Goal: Check status: Check status

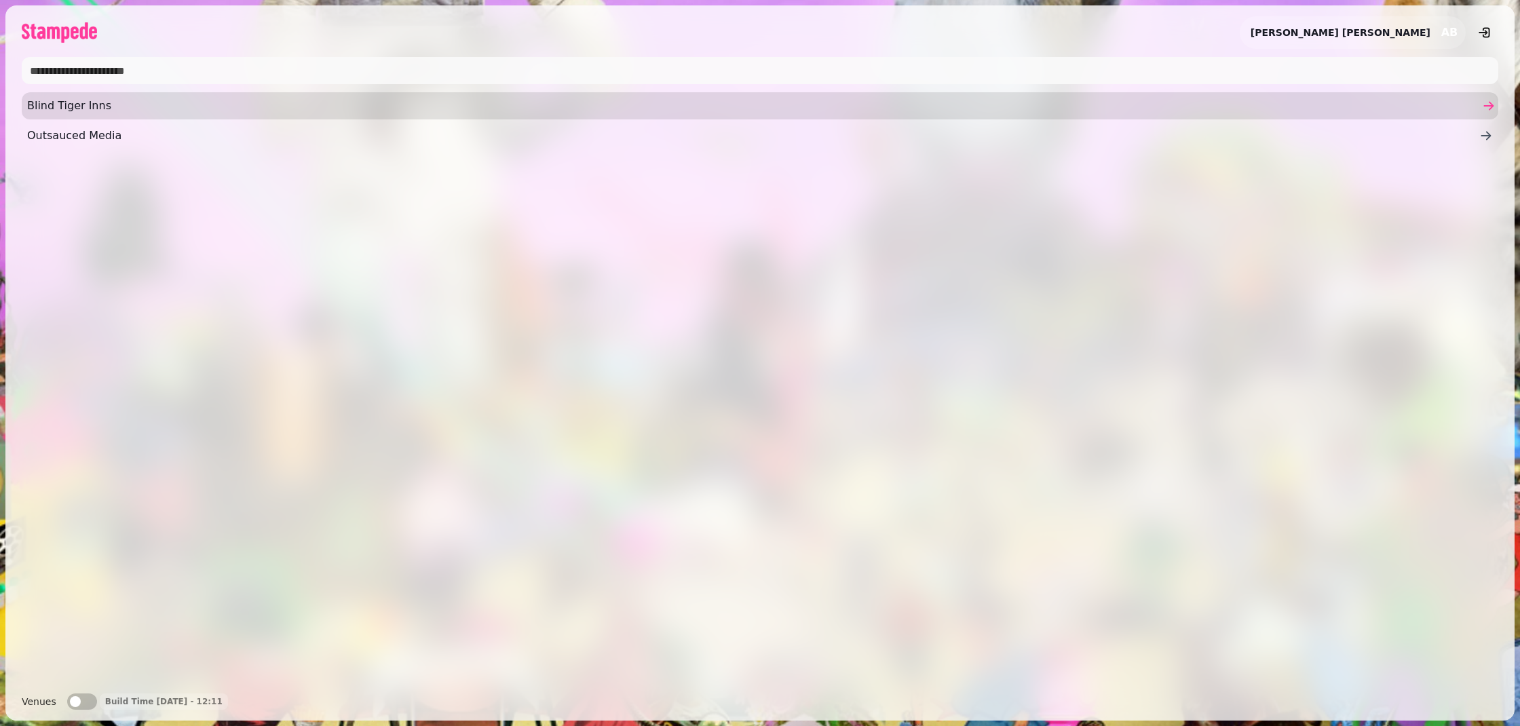
click at [111, 102] on span "Blind Tiger Inns" at bounding box center [753, 106] width 1452 height 16
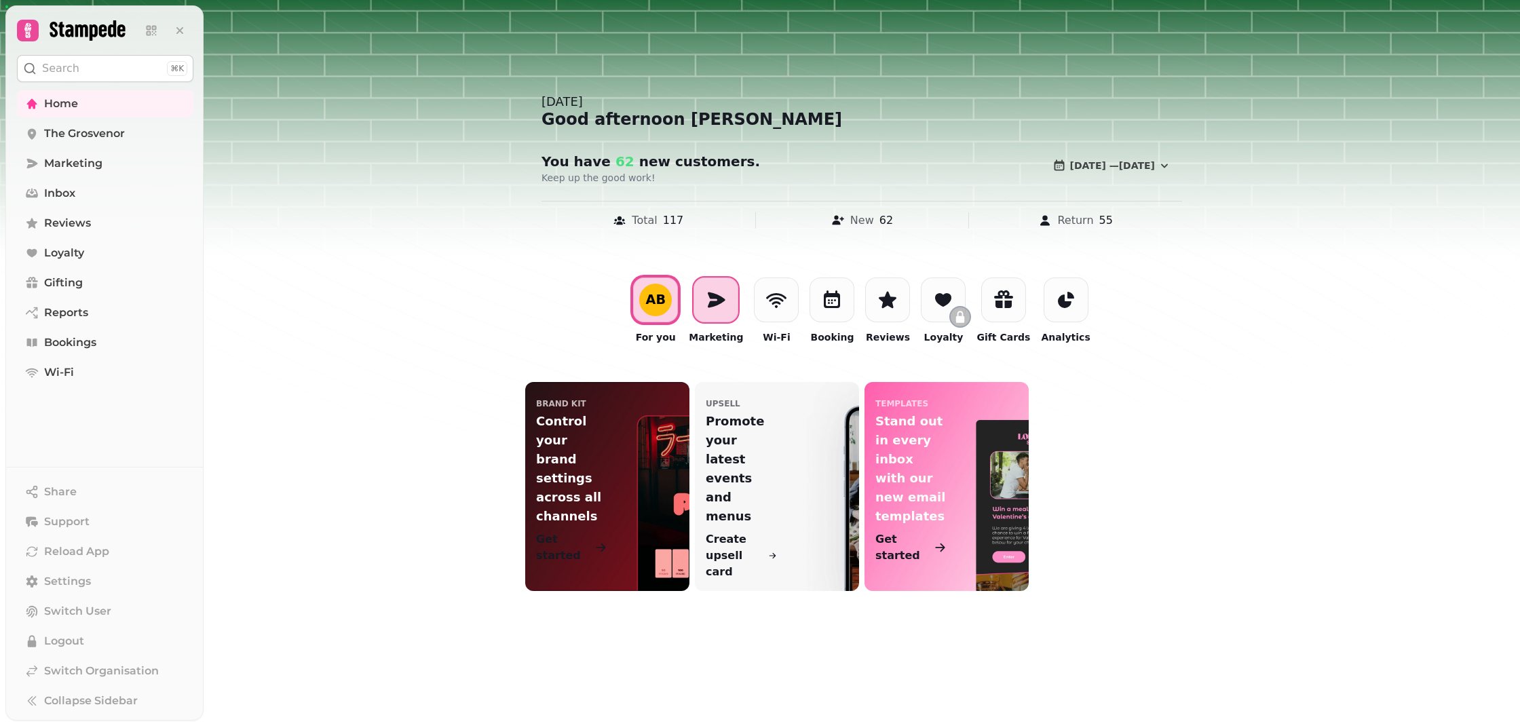
click at [727, 303] on icon at bounding box center [716, 300] width 22 height 22
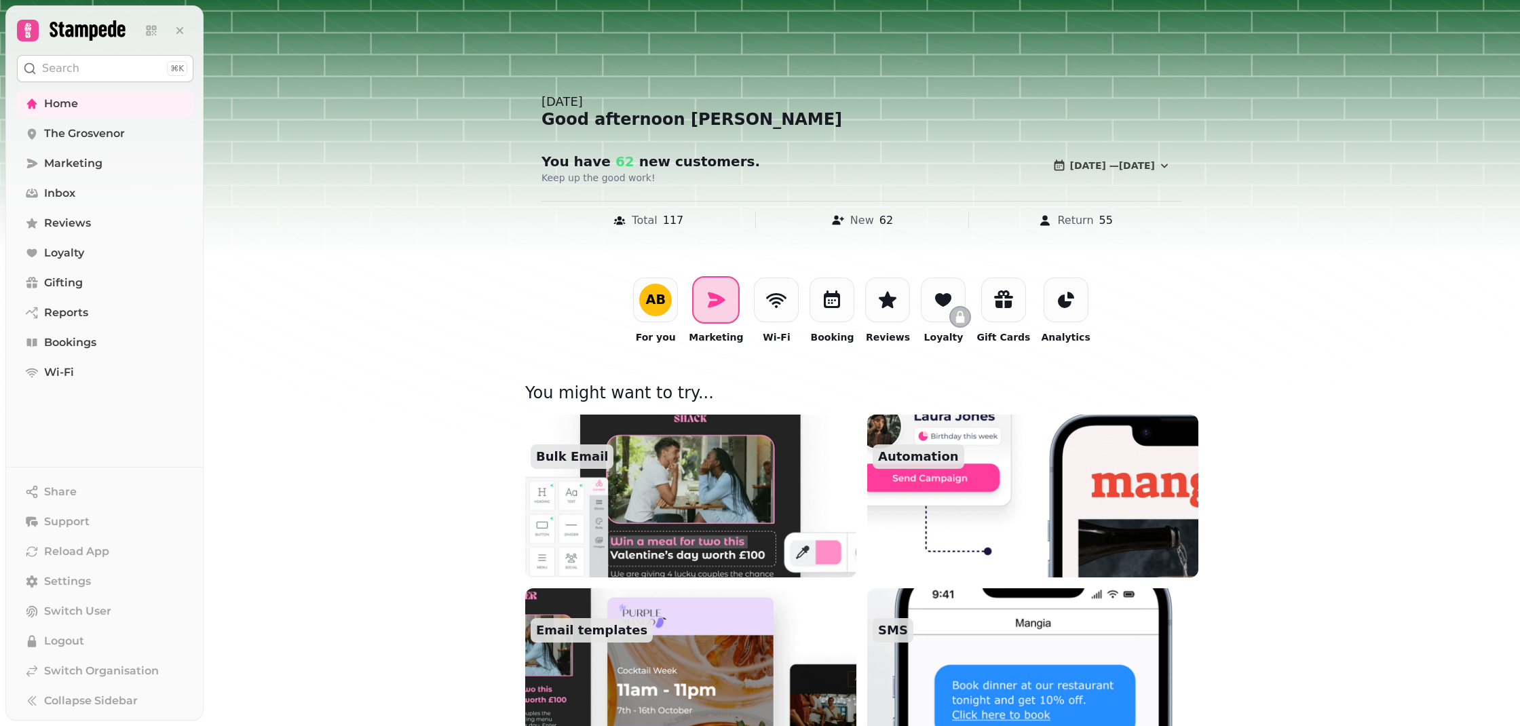
click at [727, 288] on div at bounding box center [715, 300] width 45 height 45
click at [61, 161] on span "Marketing" at bounding box center [73, 163] width 58 height 16
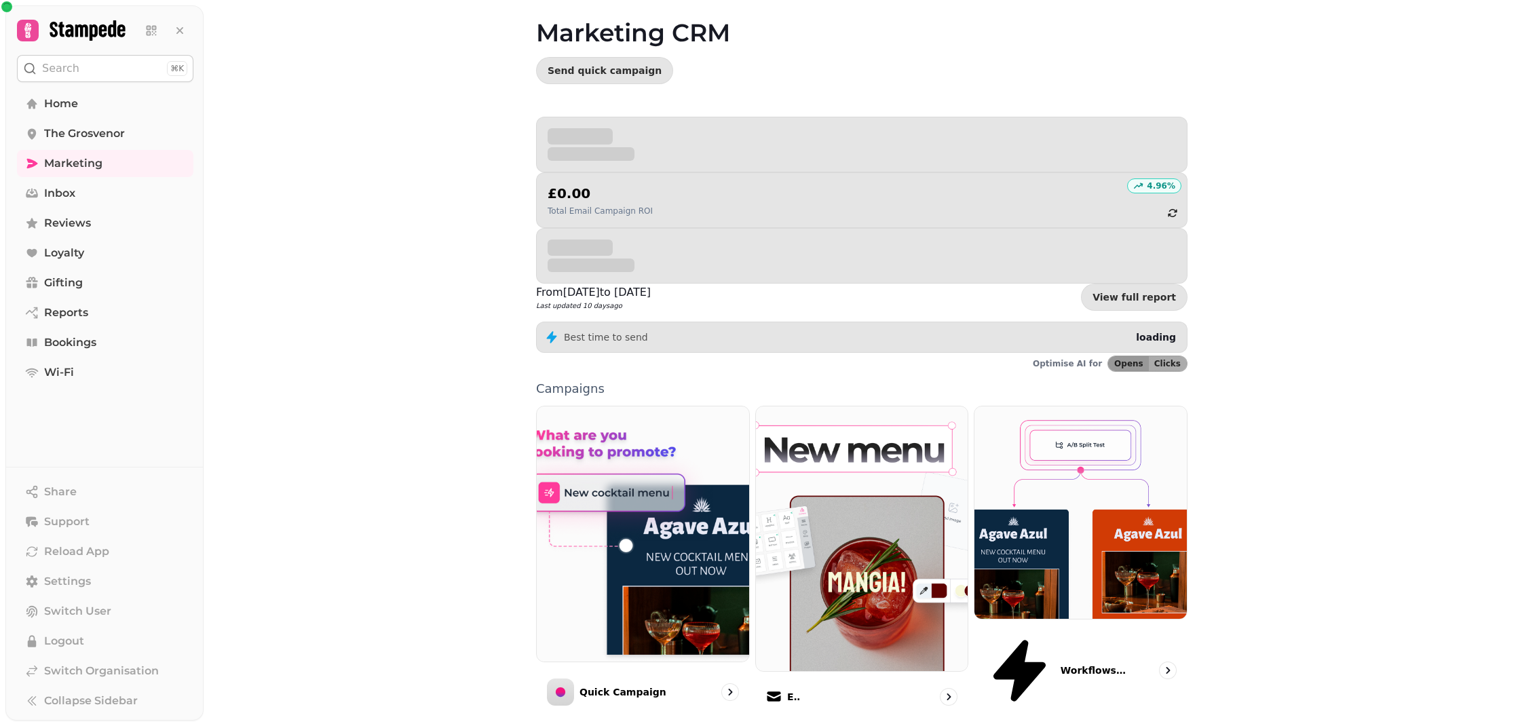
scroll to position [52, 0]
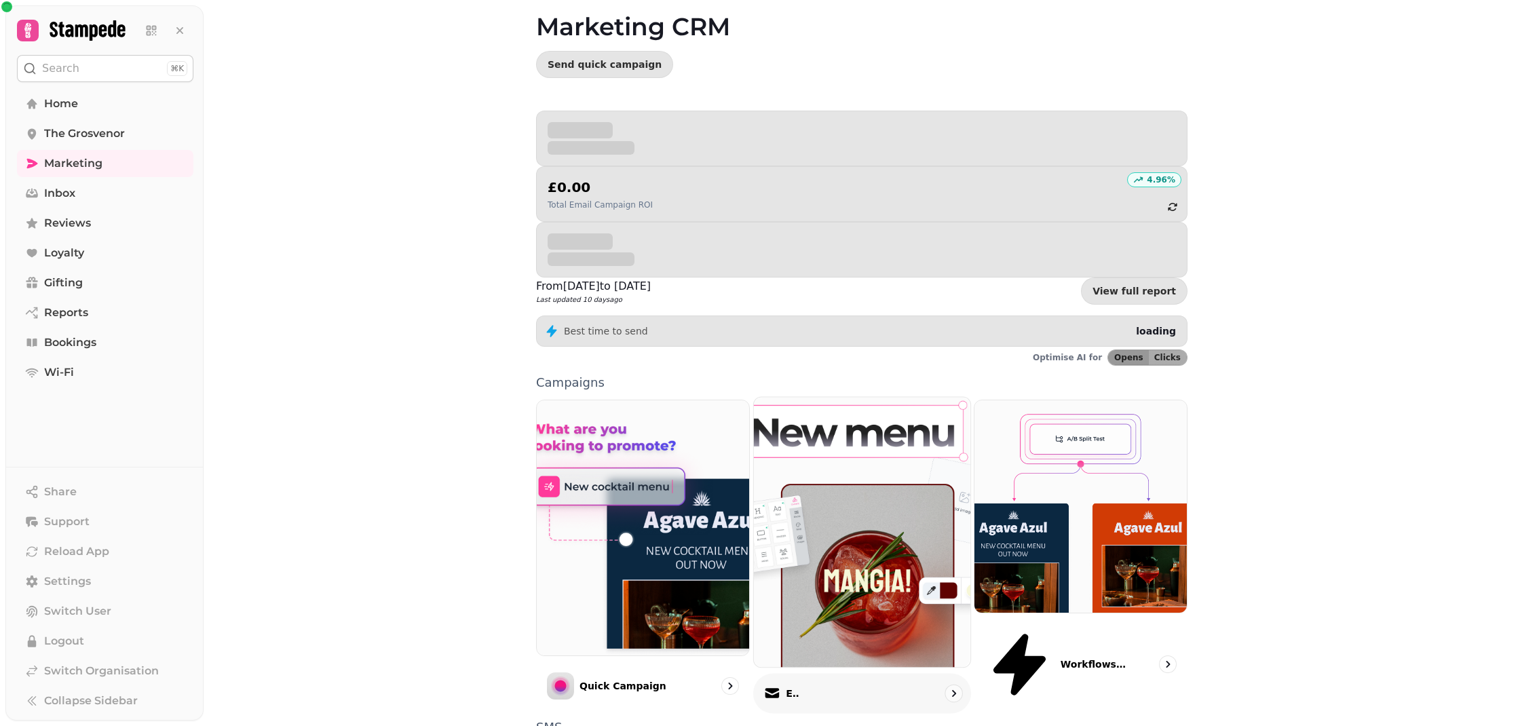
click at [799, 687] on p "Email" at bounding box center [793, 694] width 14 height 14
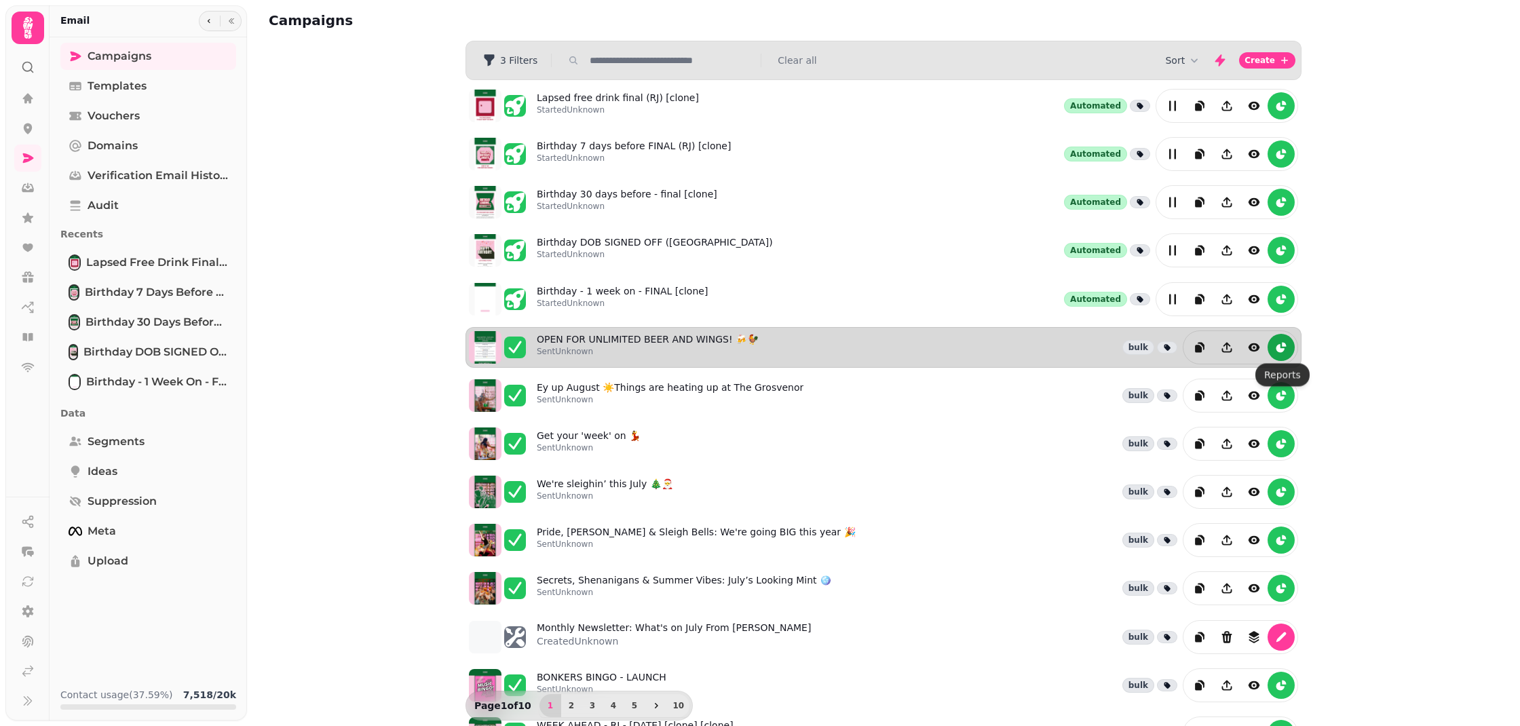
click at [1279, 348] on icon "reports" at bounding box center [1280, 348] width 8 height 8
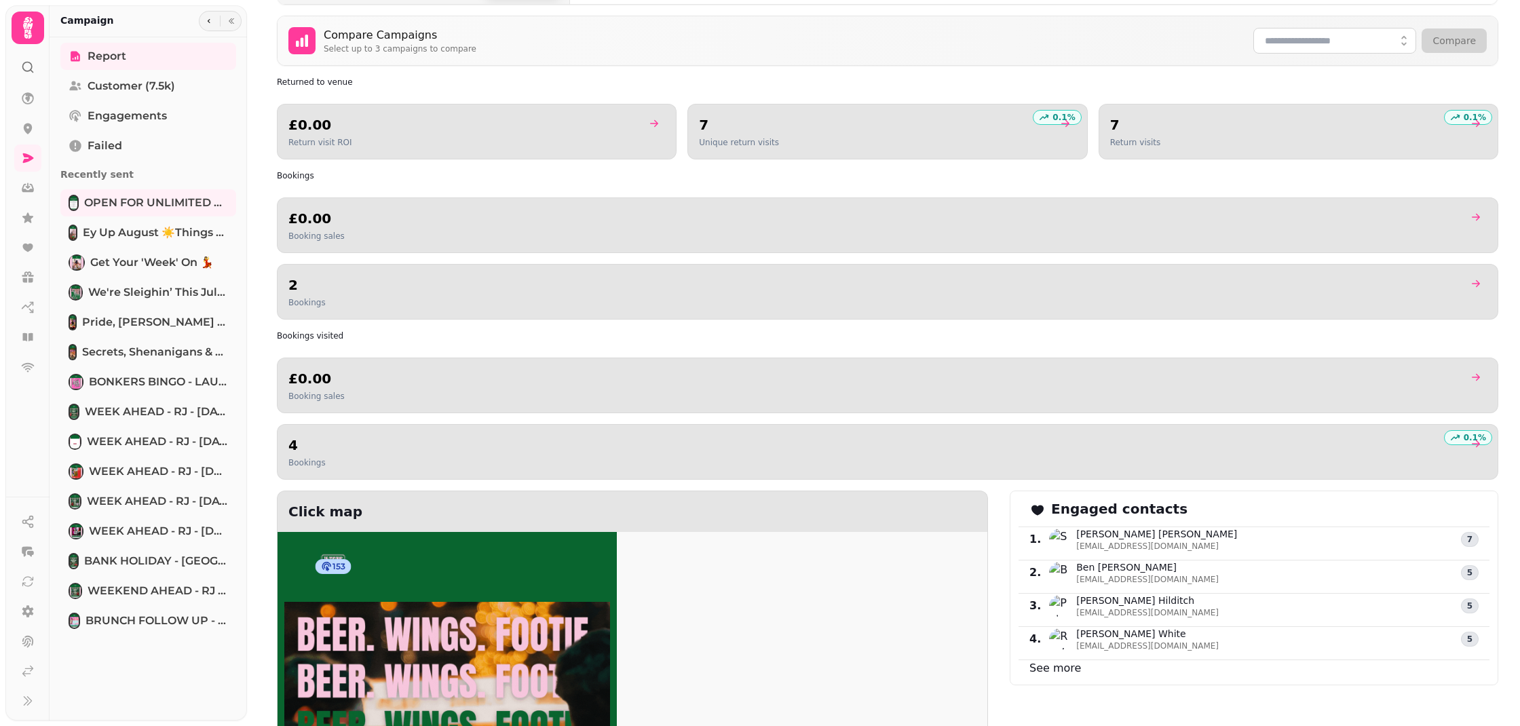
scroll to position [847, 0]
click at [1472, 437] on link "goto" at bounding box center [1474, 443] width 26 height 16
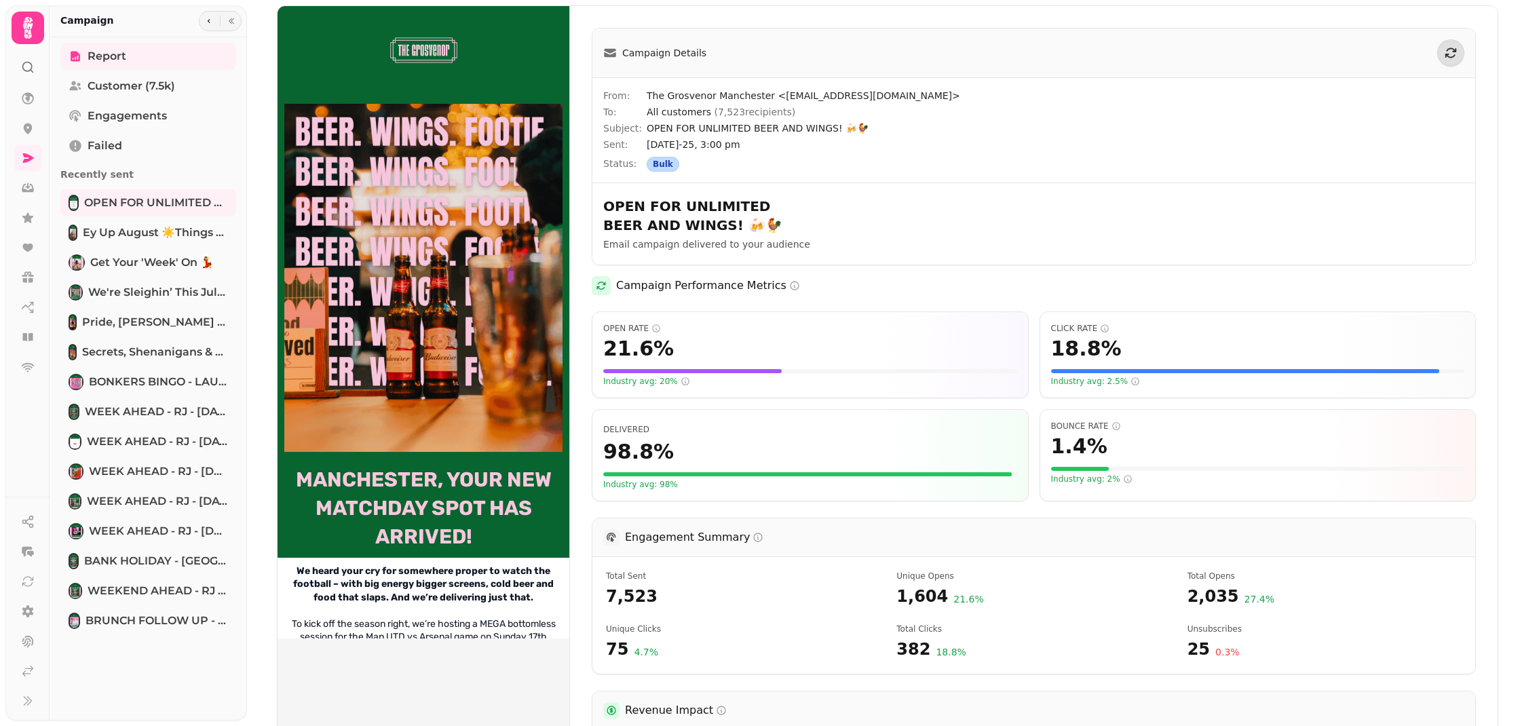
select select "**"
click at [29, 189] on icon at bounding box center [28, 188] width 14 height 14
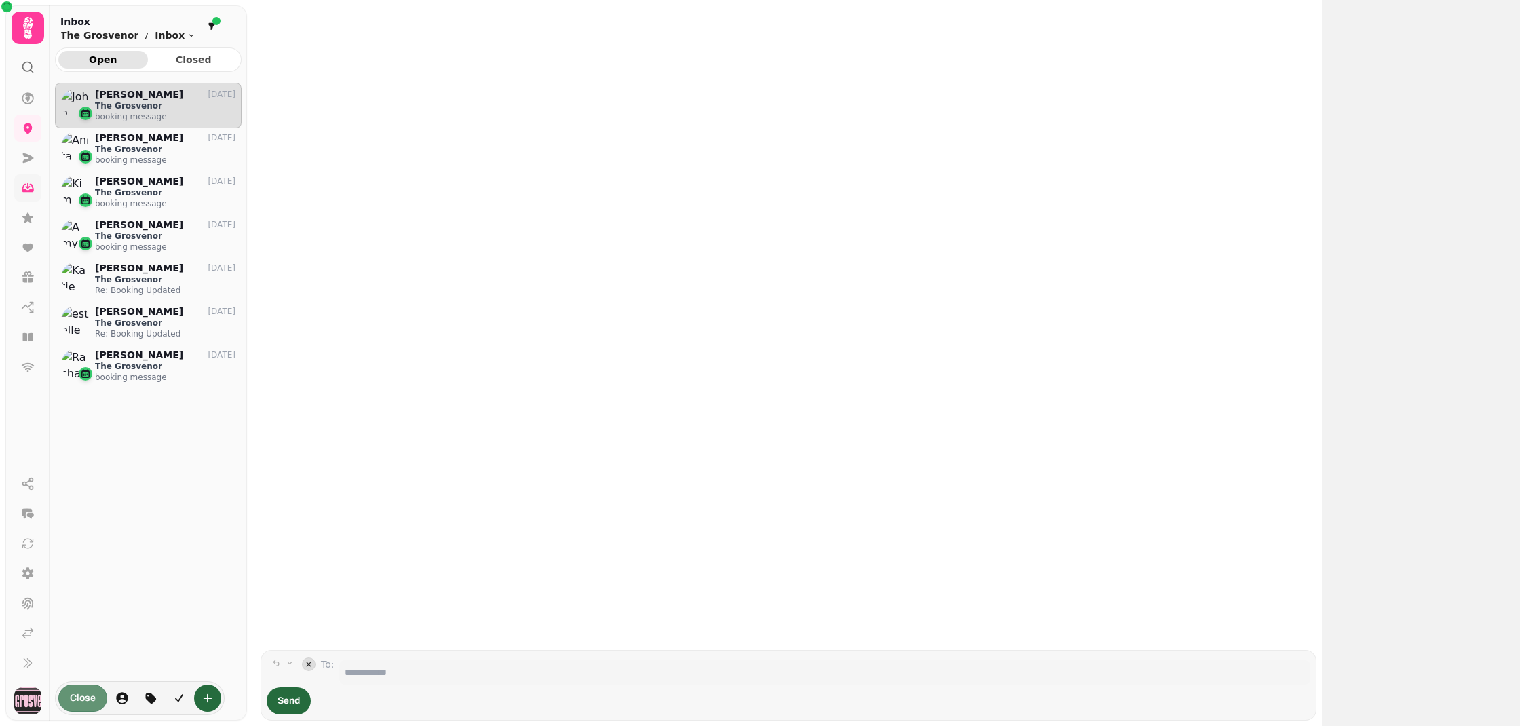
scroll to position [632, 187]
